Goal: Navigation & Orientation: Understand site structure

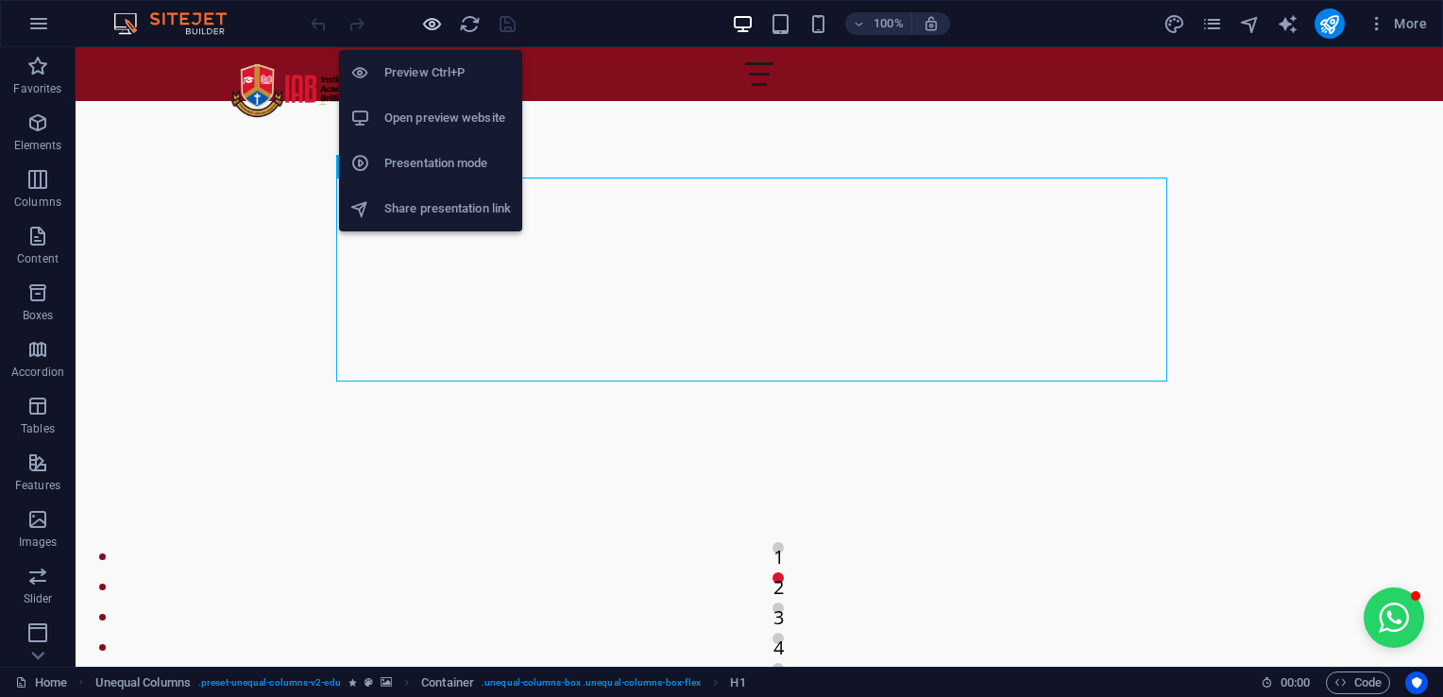
click at [439, 22] on icon "button" at bounding box center [432, 24] width 22 height 22
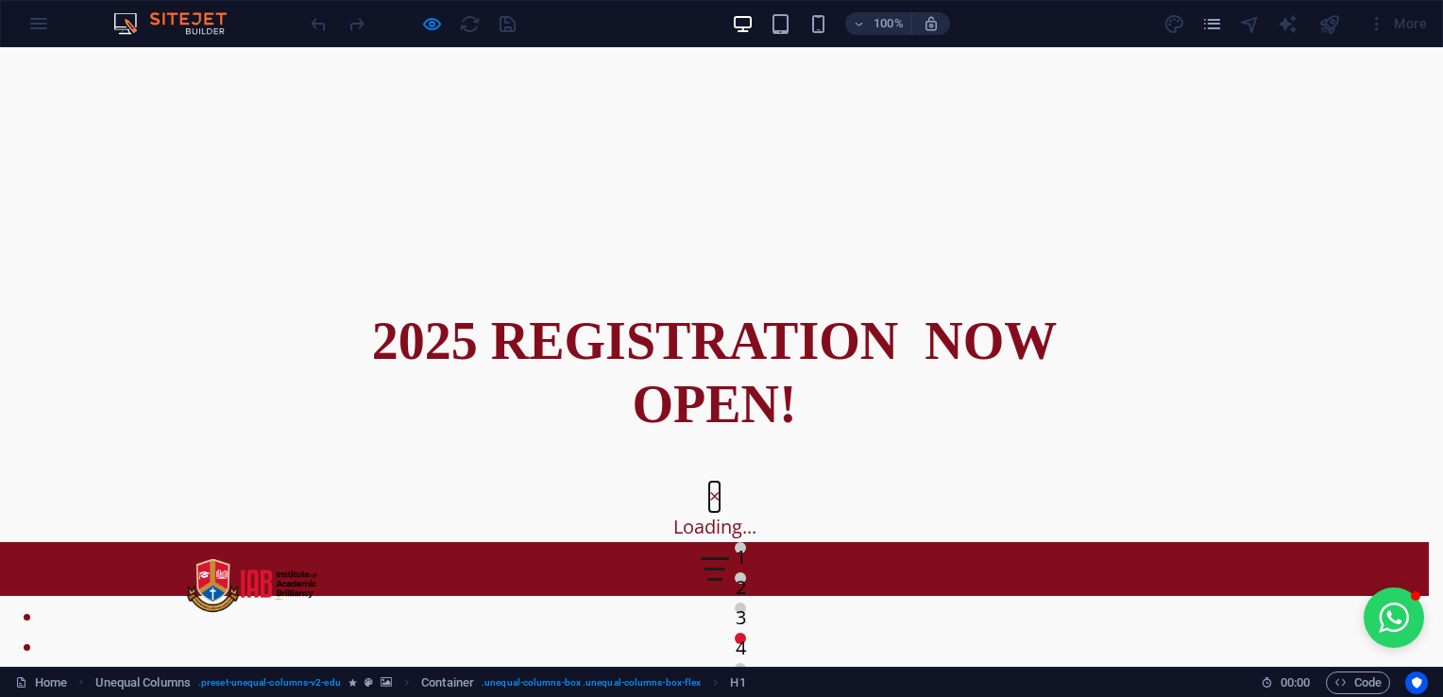
click at [719, 481] on button "×" at bounding box center [714, 496] width 10 height 30
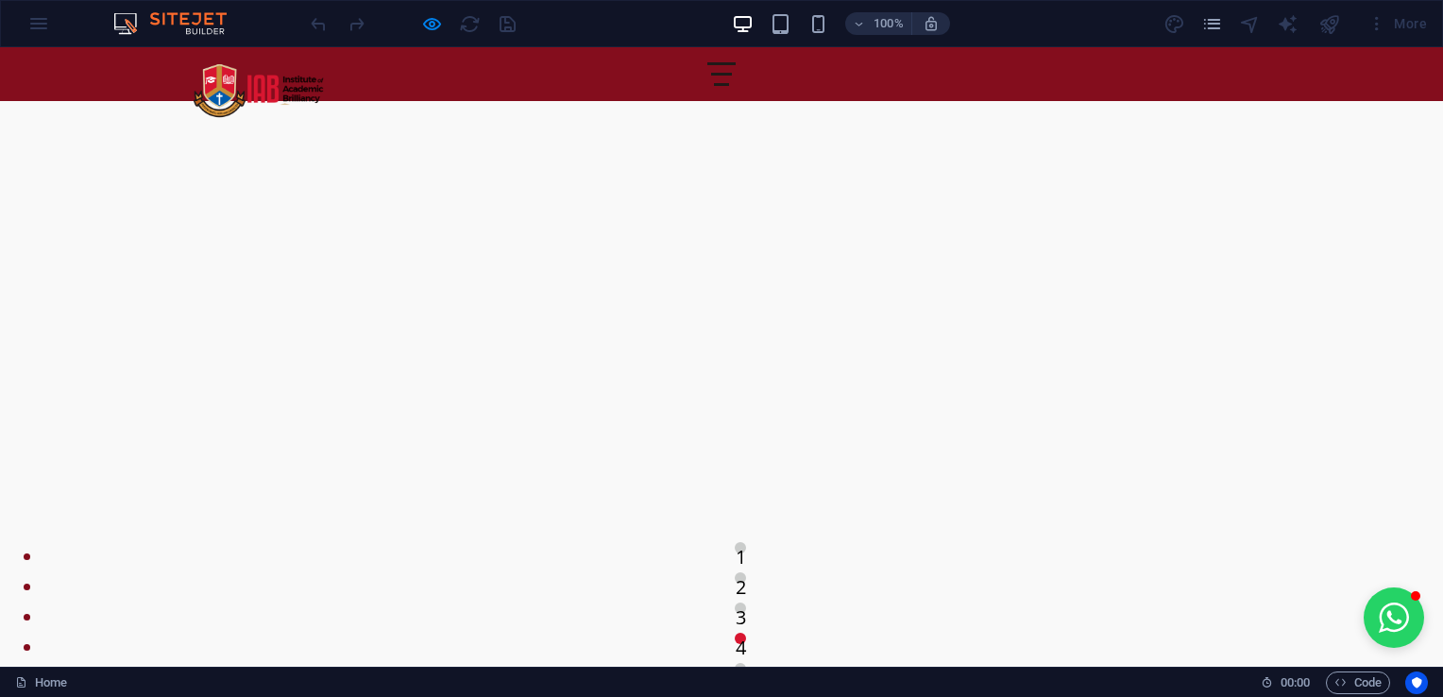
click at [735, 77] on div at bounding box center [721, 74] width 28 height 24
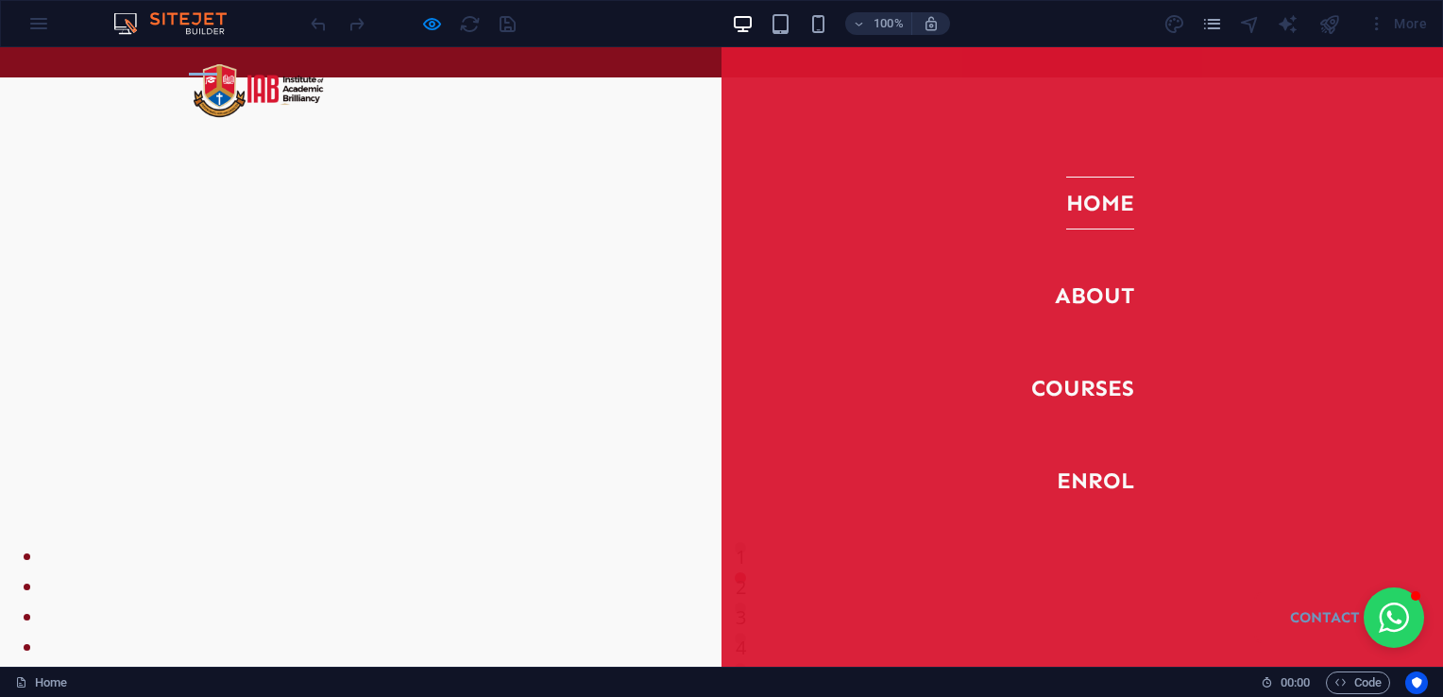
click at [217, 67] on div at bounding box center [203, 74] width 28 height 24
